Goal: Task Accomplishment & Management: Manage account settings

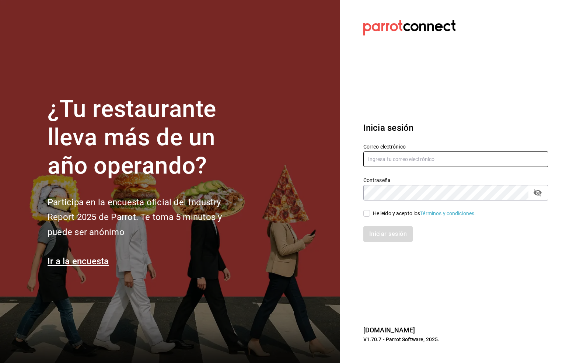
drag, startPoint x: 371, startPoint y: 160, endPoint x: 386, endPoint y: 152, distance: 16.6
click at [380, 156] on input "text" at bounding box center [455, 158] width 185 height 15
type input "six@vallarta.com"
click at [538, 192] on icon "passwordField" at bounding box center [537, 192] width 8 height 7
click at [368, 213] on input "He leído y acepto los Términos y condiciones." at bounding box center [366, 213] width 7 height 7
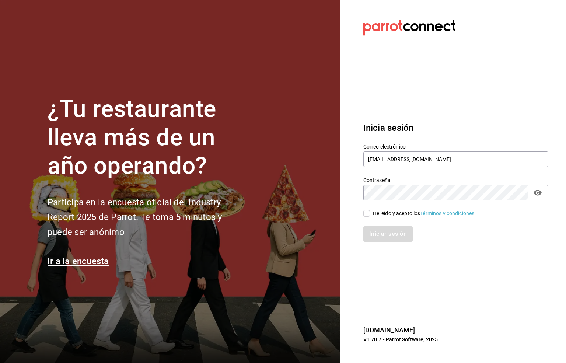
checkbox input "true"
click at [396, 234] on button "Iniciar sesión" at bounding box center [388, 233] width 50 height 15
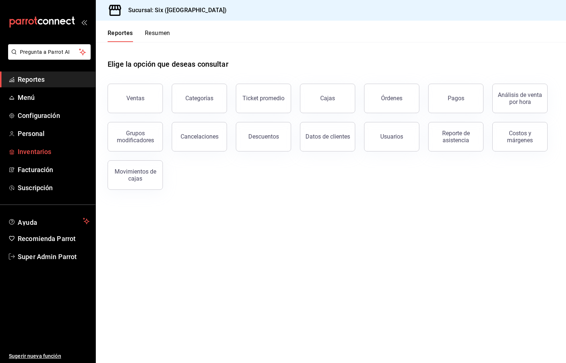
click at [31, 149] on span "Inventarios" at bounding box center [54, 152] width 72 height 10
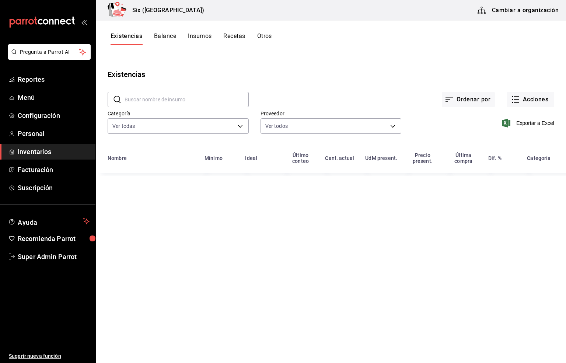
click at [528, 13] on button "Cambiar a organización" at bounding box center [518, 10] width 83 height 21
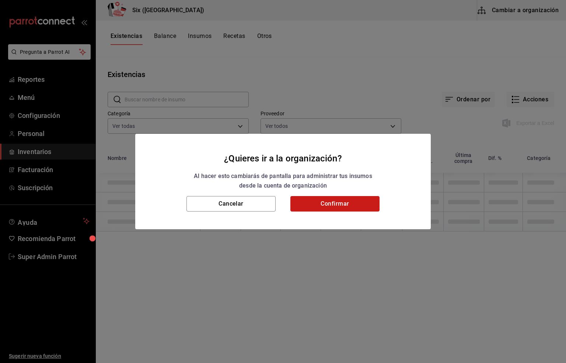
click at [330, 204] on button "Confirmar" at bounding box center [334, 203] width 89 height 15
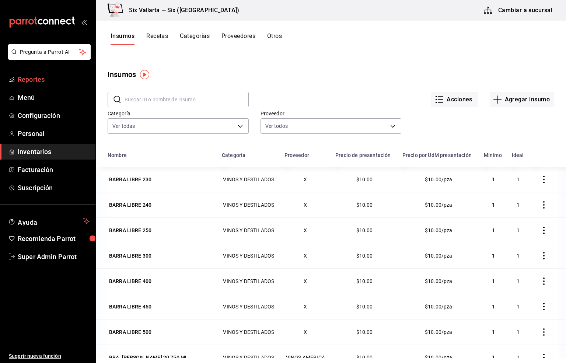
click at [27, 81] on span "Reportes" at bounding box center [54, 79] width 72 height 10
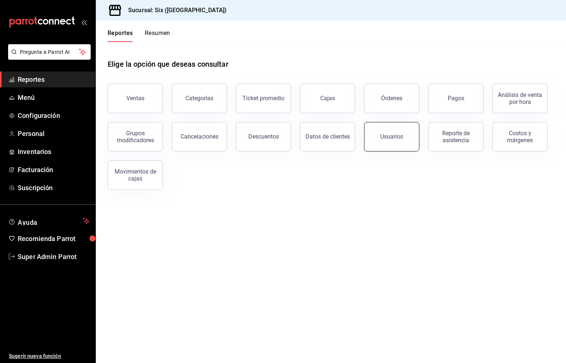
click at [385, 136] on div "Usuarios" at bounding box center [391, 136] width 23 height 7
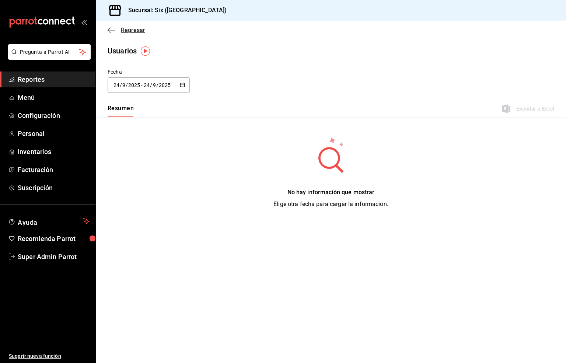
click at [129, 27] on span "Regresar" at bounding box center [133, 30] width 24 height 7
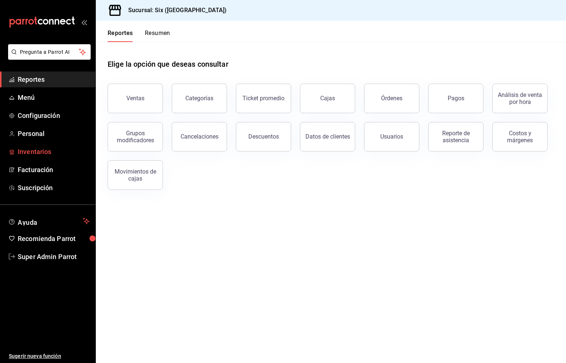
click at [36, 152] on span "Inventarios" at bounding box center [54, 152] width 72 height 10
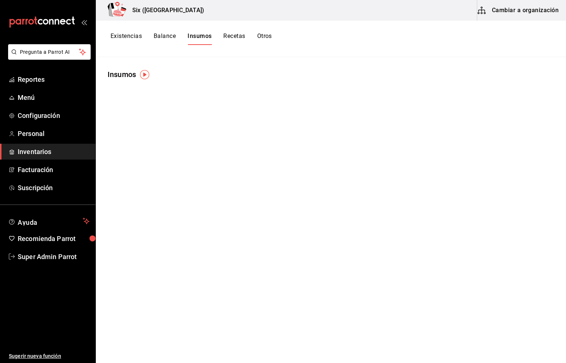
click at [517, 7] on button "Cambiar a organización" at bounding box center [518, 10] width 83 height 21
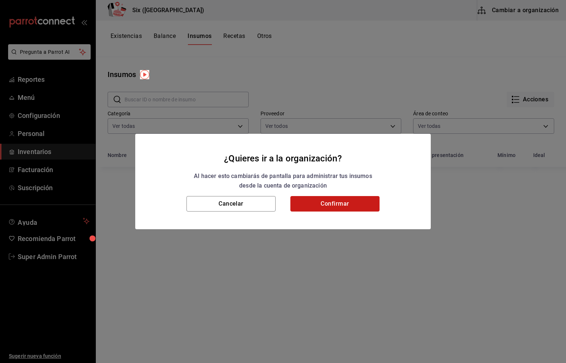
click at [318, 205] on button "Confirmar" at bounding box center [334, 203] width 89 height 15
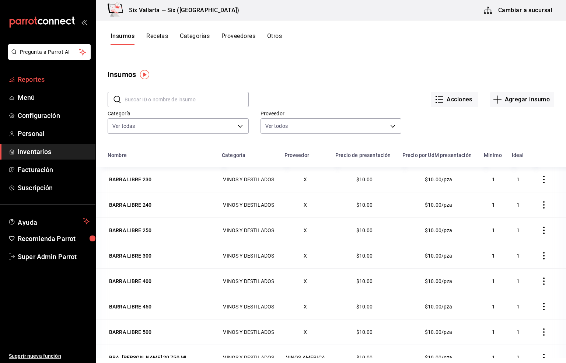
click at [34, 77] on span "Reportes" at bounding box center [54, 79] width 72 height 10
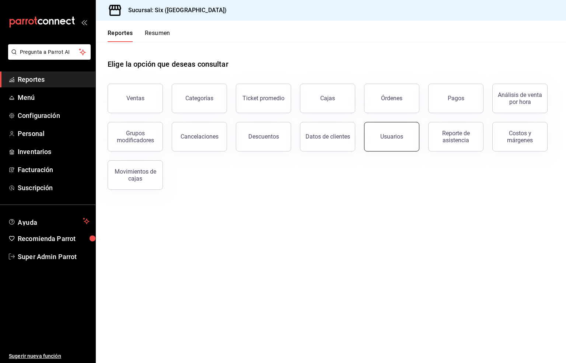
click at [379, 136] on button "Usuarios" at bounding box center [391, 136] width 55 height 29
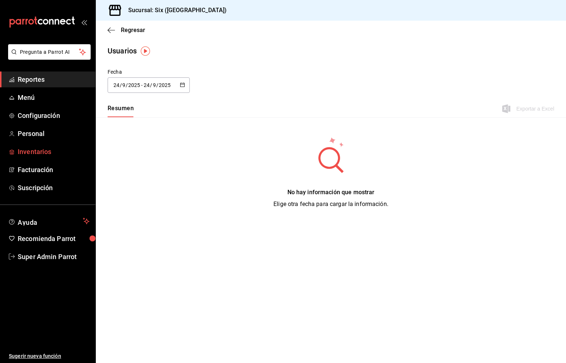
click at [31, 151] on span "Inventarios" at bounding box center [54, 152] width 72 height 10
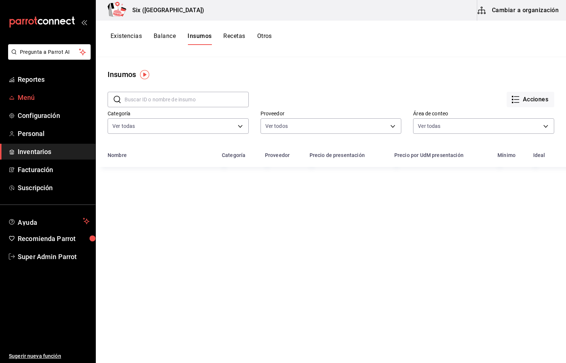
click at [28, 99] on span "Menú" at bounding box center [54, 97] width 72 height 10
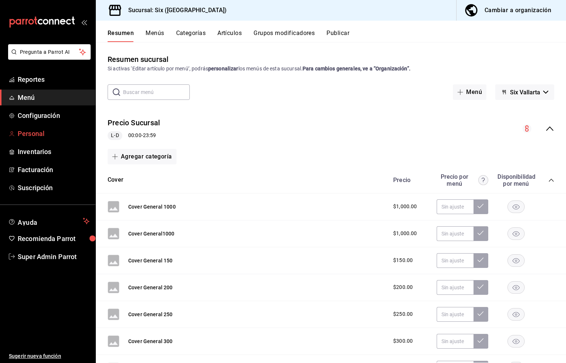
click at [22, 134] on span "Personal" at bounding box center [54, 134] width 72 height 10
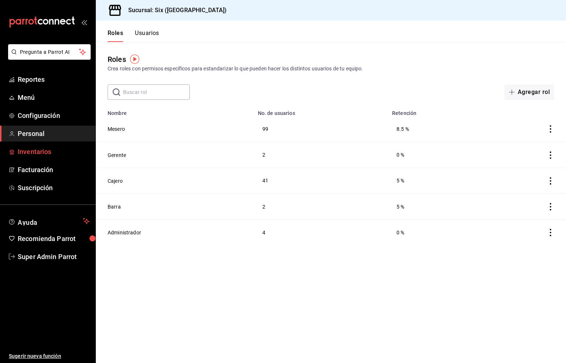
click at [35, 150] on span "Inventarios" at bounding box center [54, 152] width 72 height 10
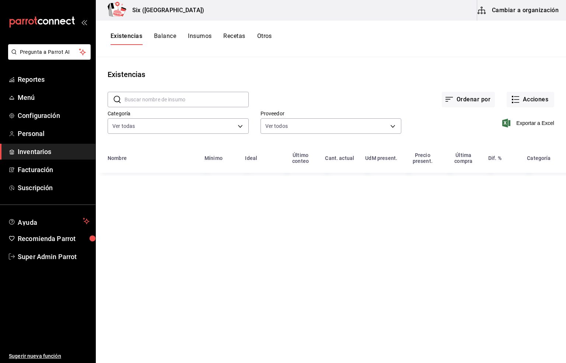
click at [524, 11] on button "Cambiar a organización" at bounding box center [518, 10] width 83 height 21
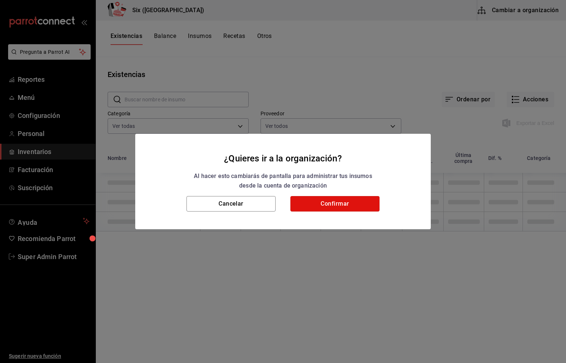
click at [332, 204] on button "Confirmar" at bounding box center [334, 203] width 89 height 15
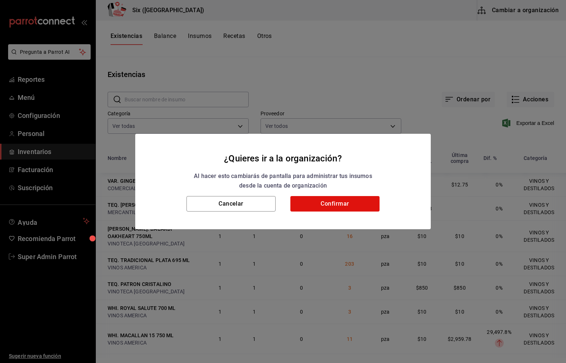
click at [25, 136] on div "¿Quieres ir a la organización? Al hacer esto cambiarás de pantalla para adminis…" at bounding box center [283, 181] width 566 height 363
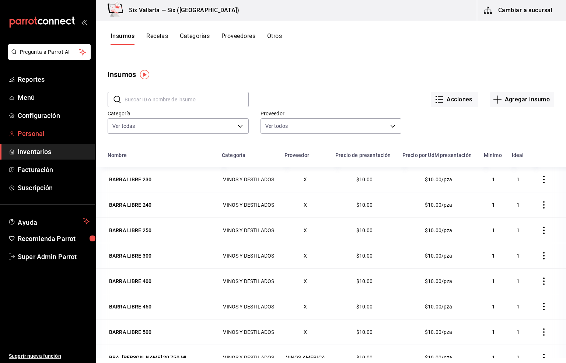
click at [31, 130] on span "Personal" at bounding box center [54, 134] width 72 height 10
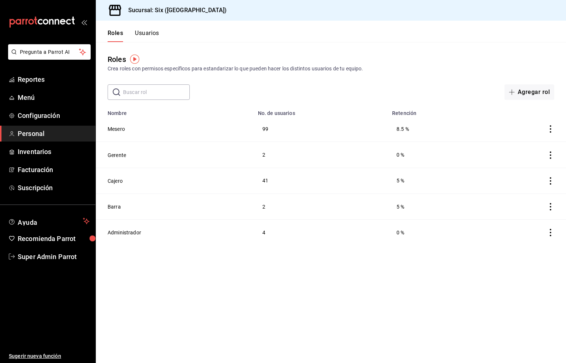
click at [147, 31] on button "Usuarios" at bounding box center [147, 35] width 24 height 13
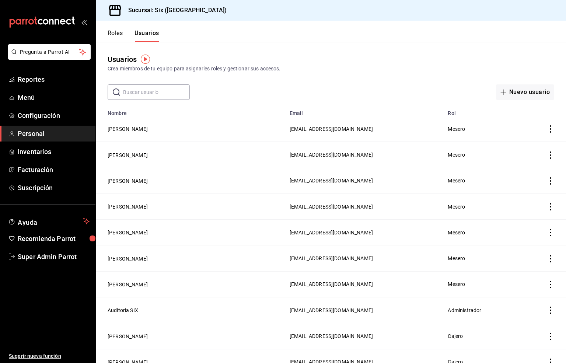
click at [139, 91] on input "text" at bounding box center [156, 92] width 67 height 15
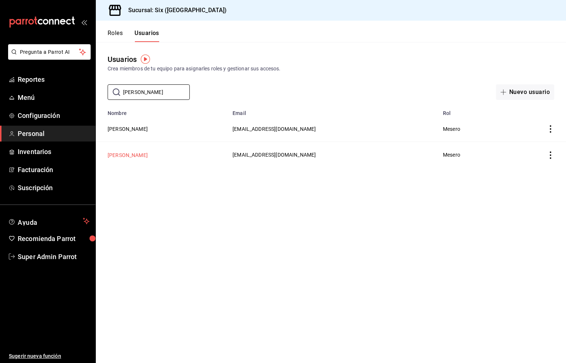
type input "[PERSON_NAME]"
click at [127, 156] on button "[PERSON_NAME]" at bounding box center [128, 154] width 40 height 7
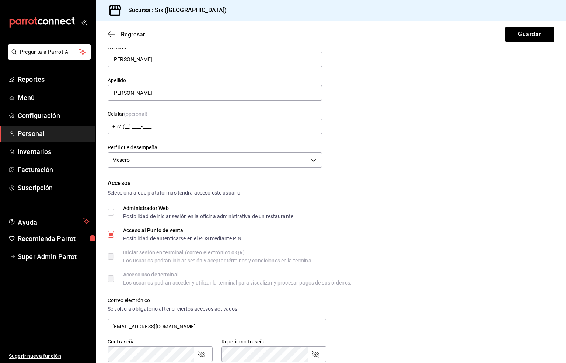
scroll to position [111, 0]
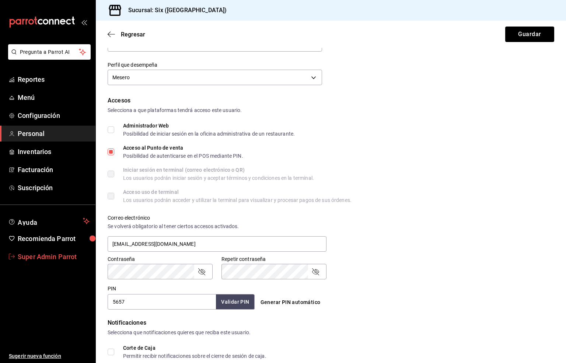
click at [40, 253] on span "Super Admin Parrot" at bounding box center [54, 257] width 72 height 10
